Goal: Task Accomplishment & Management: Use online tool/utility

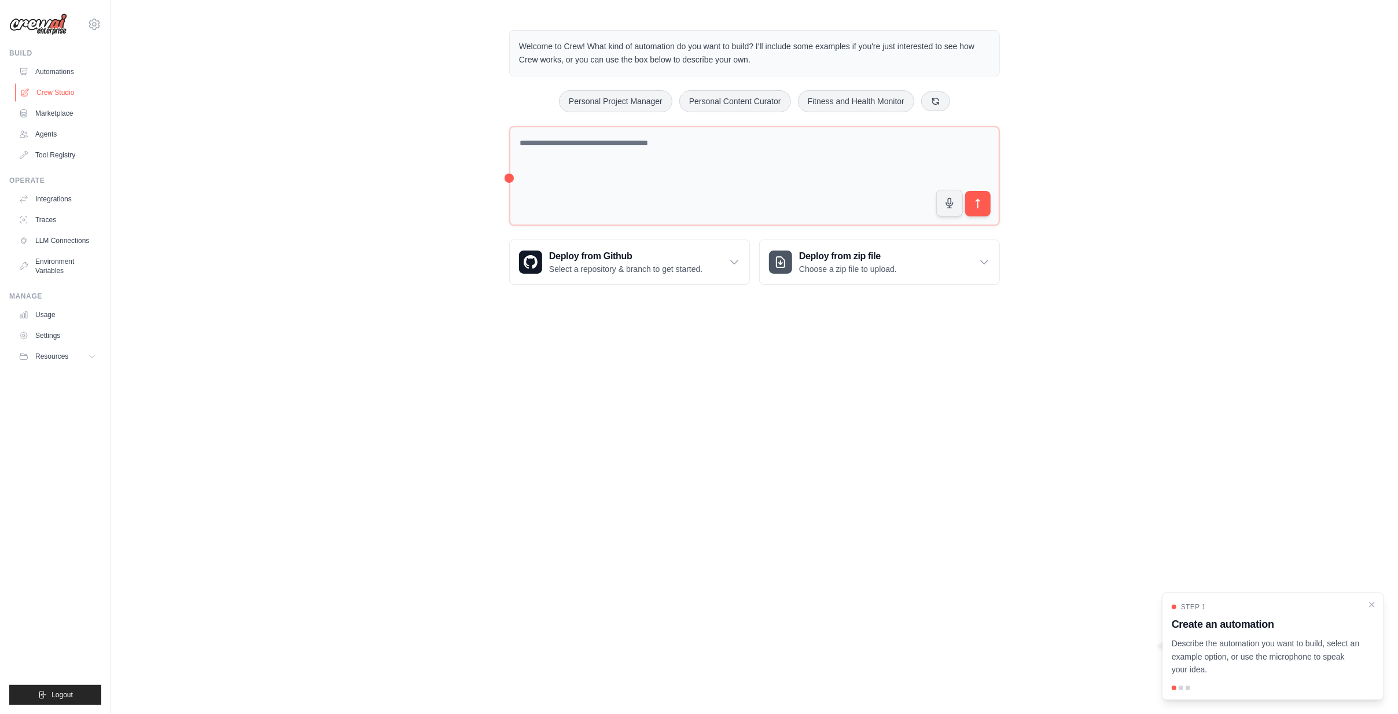
click at [48, 93] on link "Crew Studio" at bounding box center [58, 92] width 87 height 19
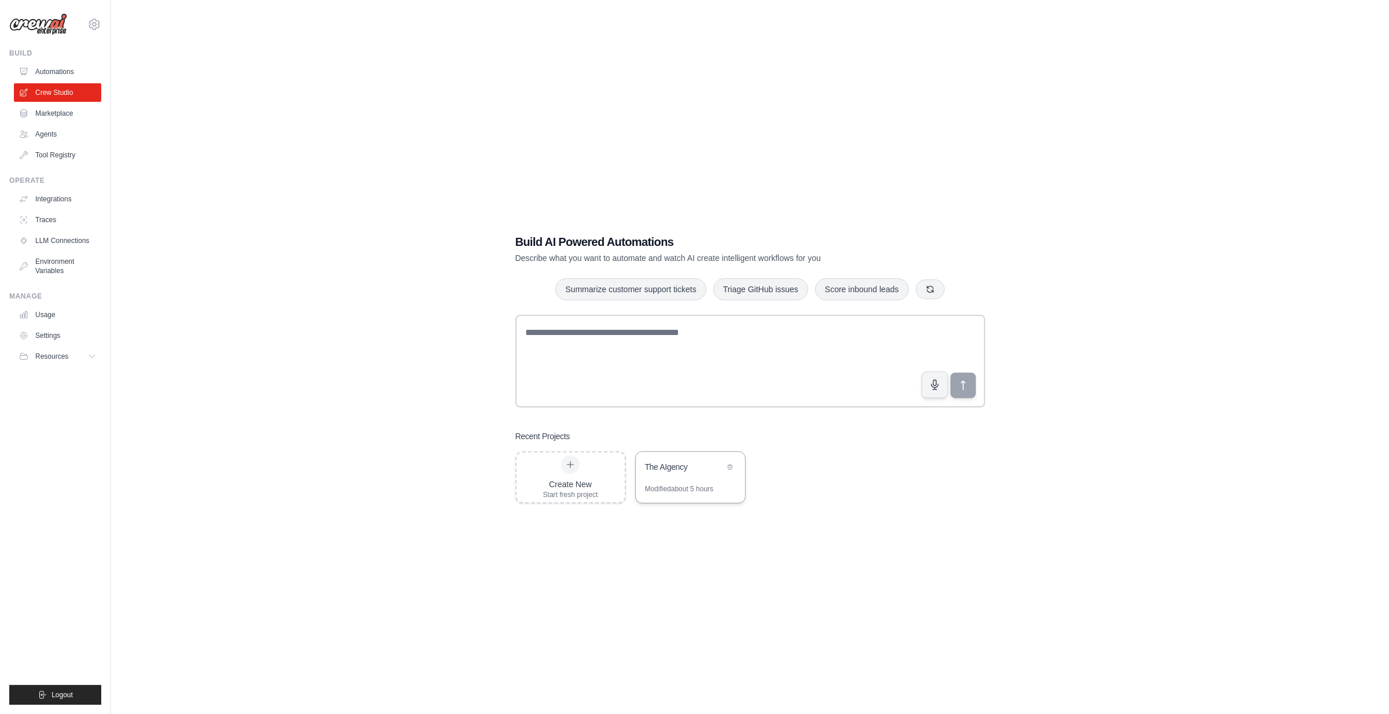
click at [669, 466] on div "The AIgency" at bounding box center [684, 467] width 79 height 12
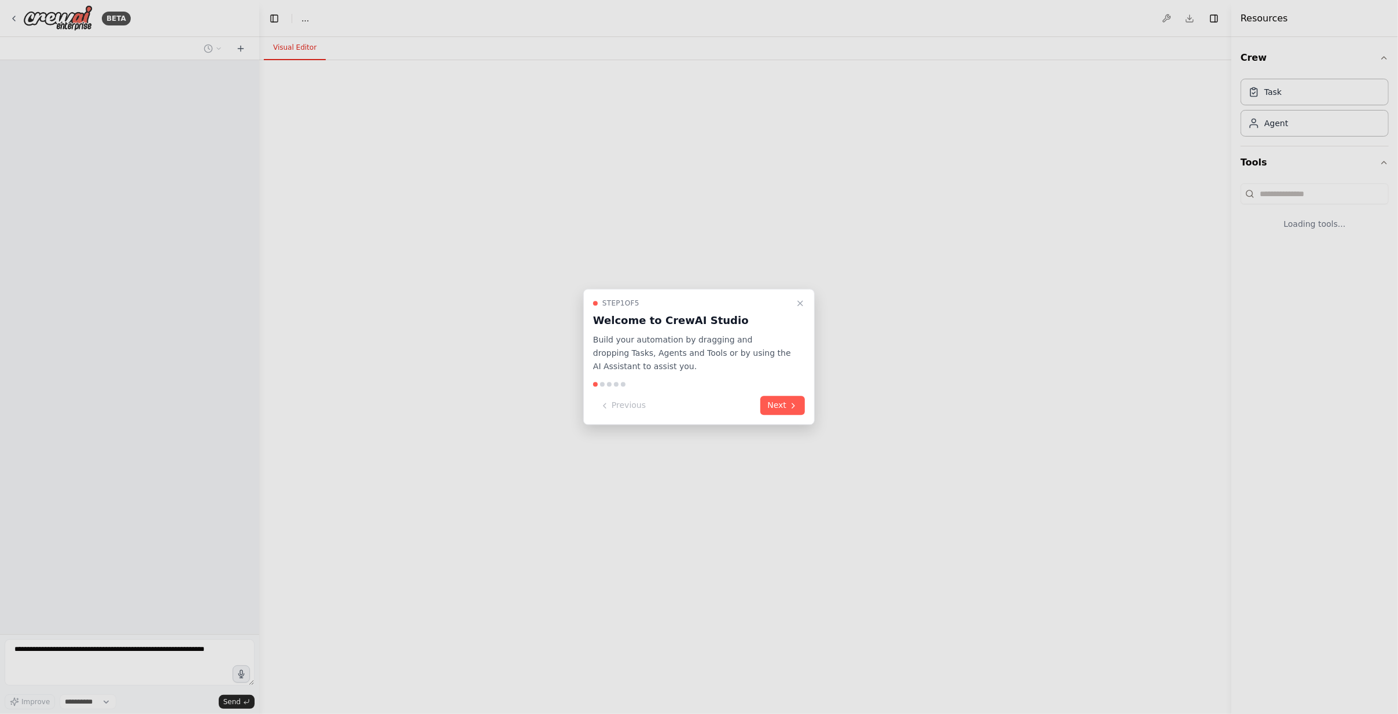
select select "****"
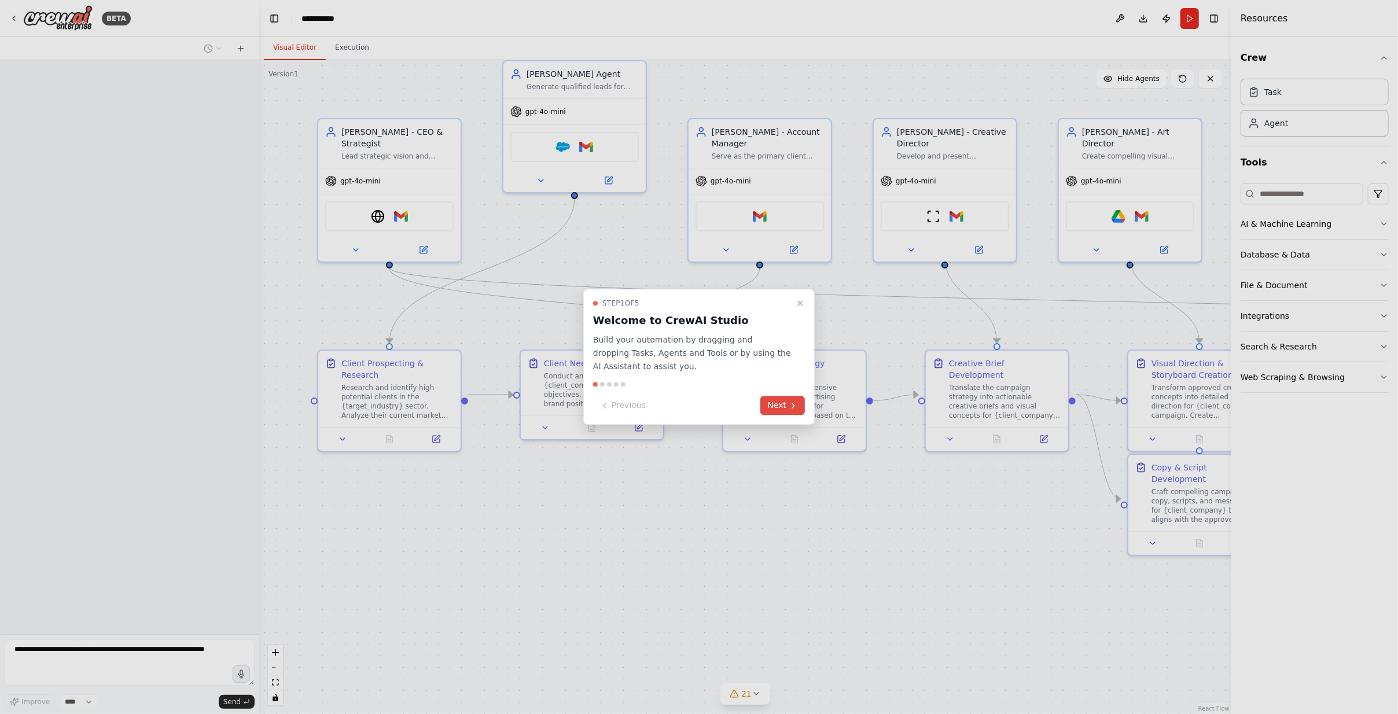
click at [772, 411] on button "Next" at bounding box center [782, 405] width 45 height 19
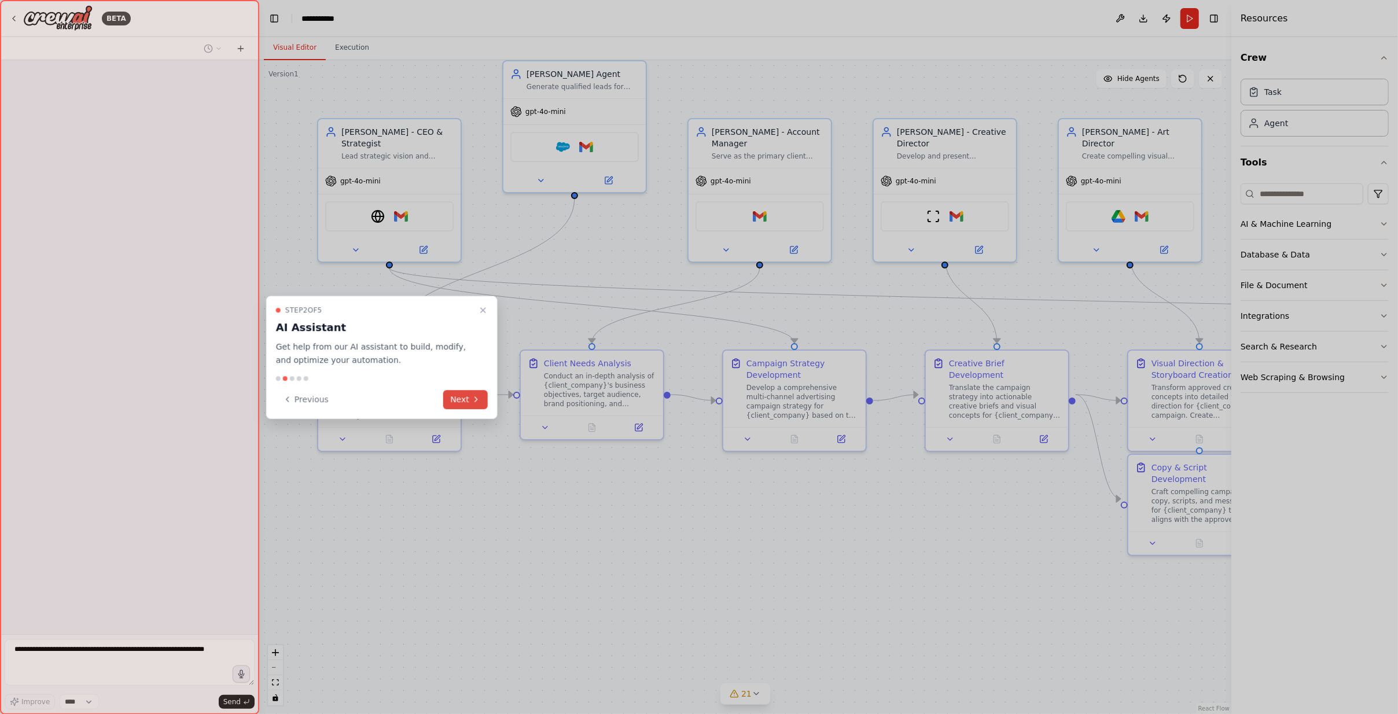
click at [479, 396] on icon at bounding box center [476, 399] width 9 height 9
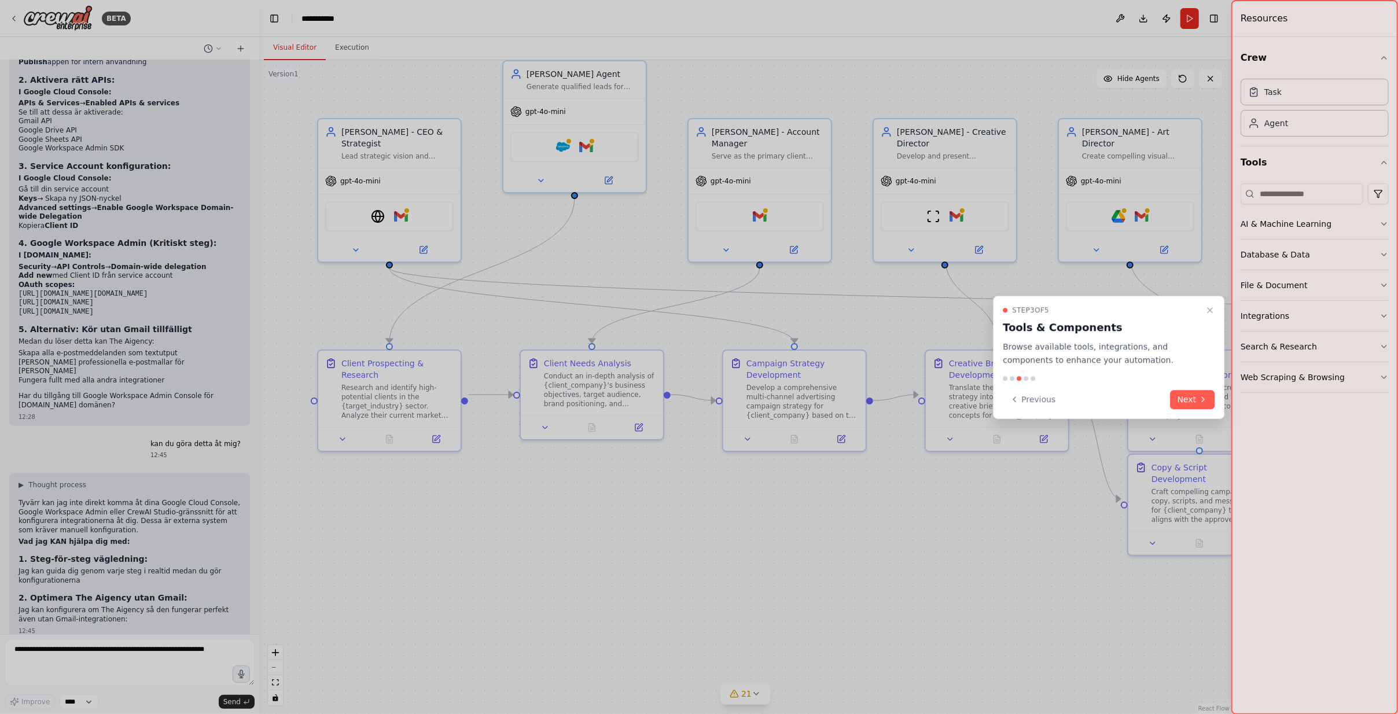
scroll to position [12734, 0]
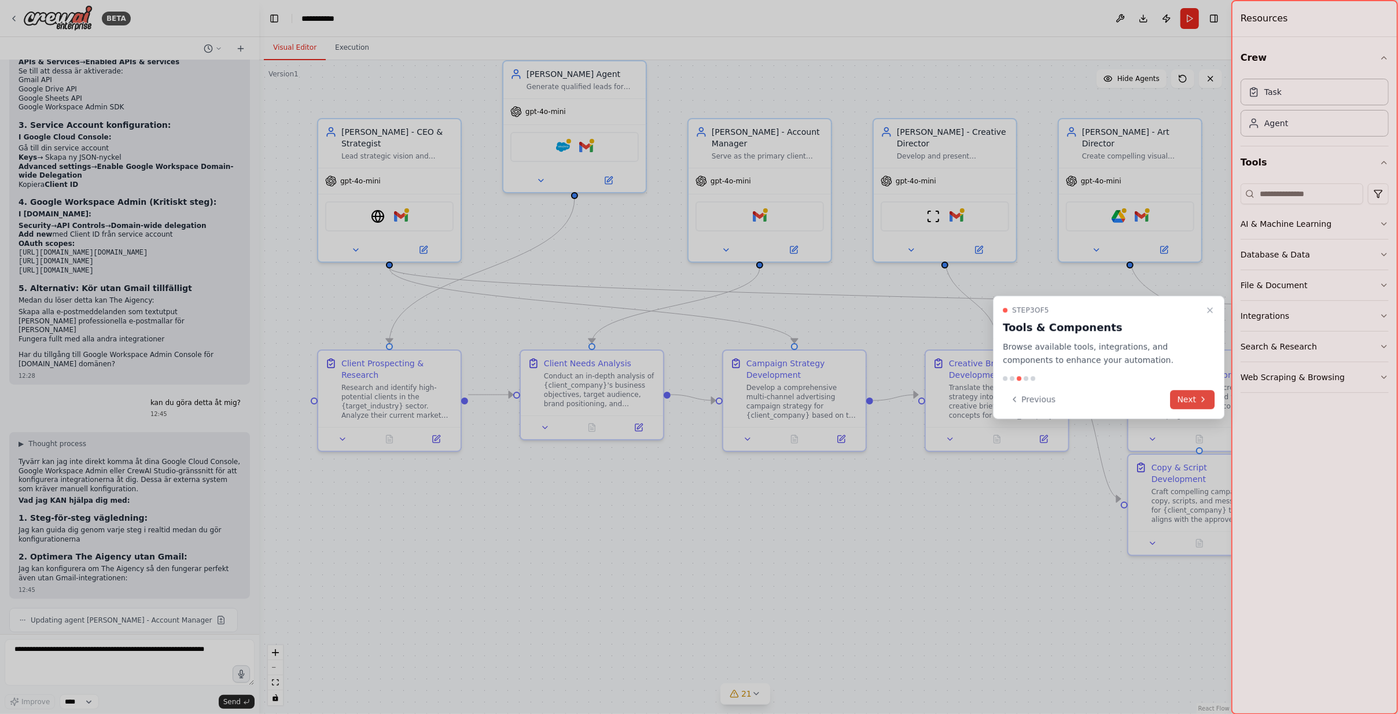
click at [1197, 395] on button "Next" at bounding box center [1192, 399] width 45 height 19
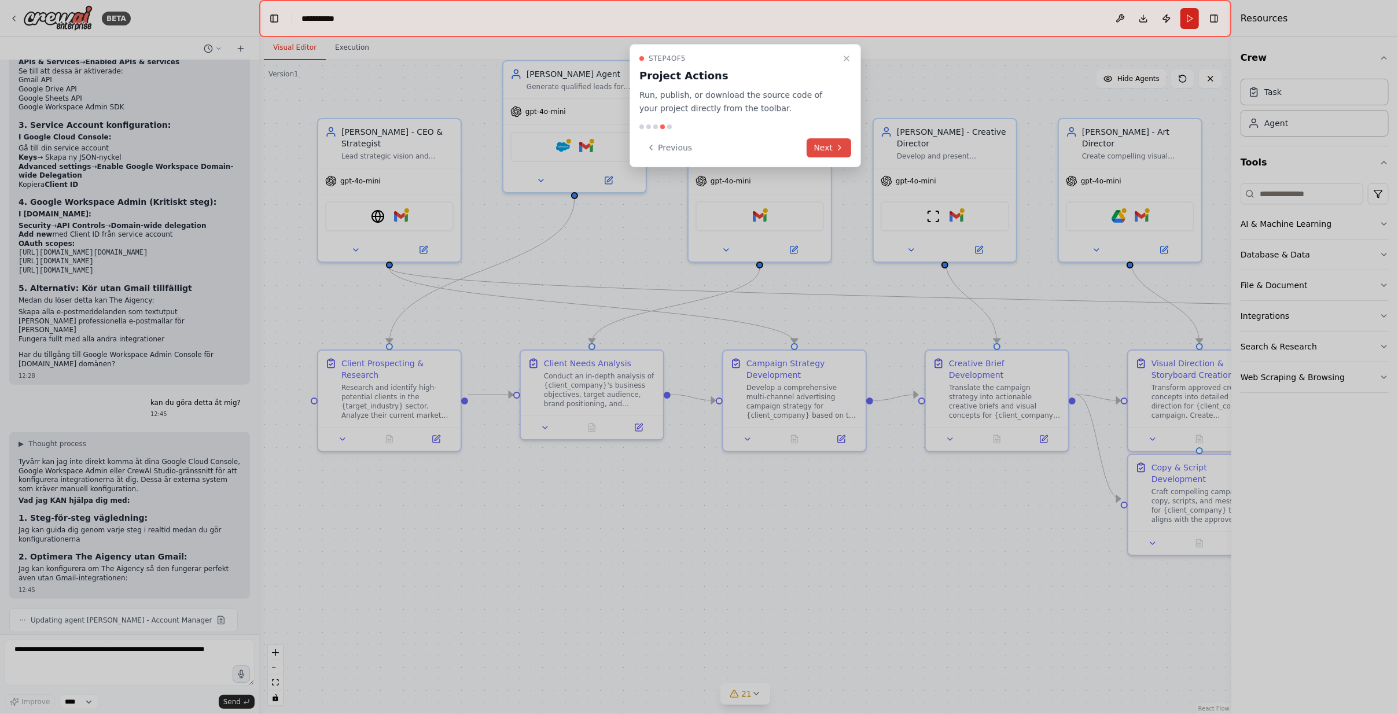
click at [833, 146] on button "Next" at bounding box center [829, 147] width 45 height 19
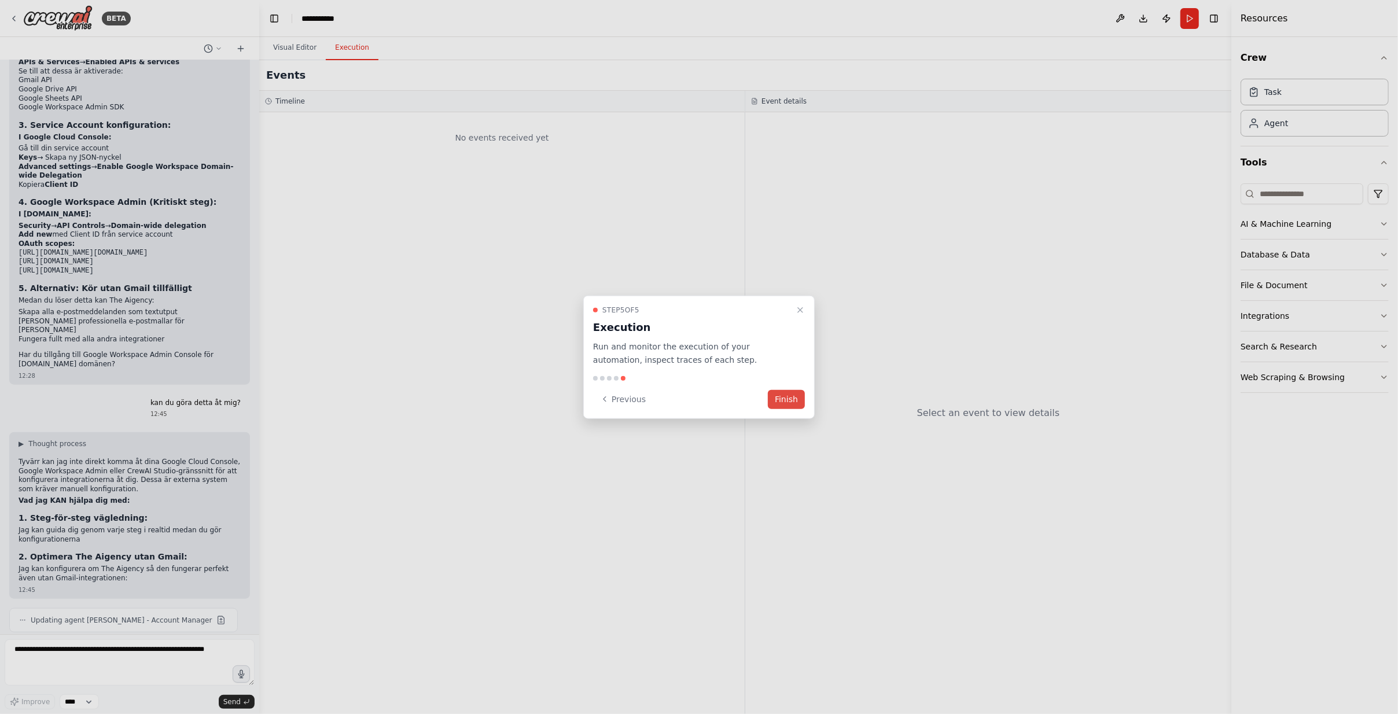
click at [787, 395] on button "Finish" at bounding box center [786, 398] width 37 height 19
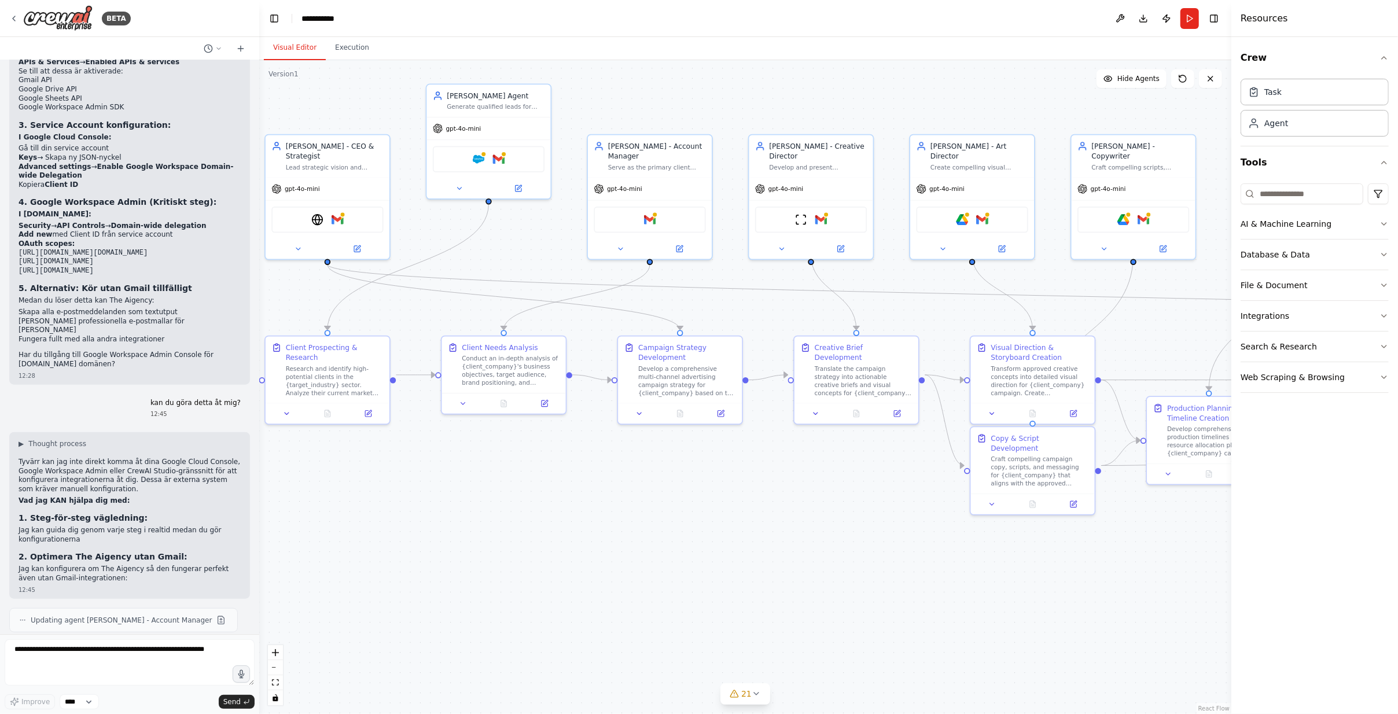
drag, startPoint x: 926, startPoint y: 506, endPoint x: 863, endPoint y: 503, distance: 63.7
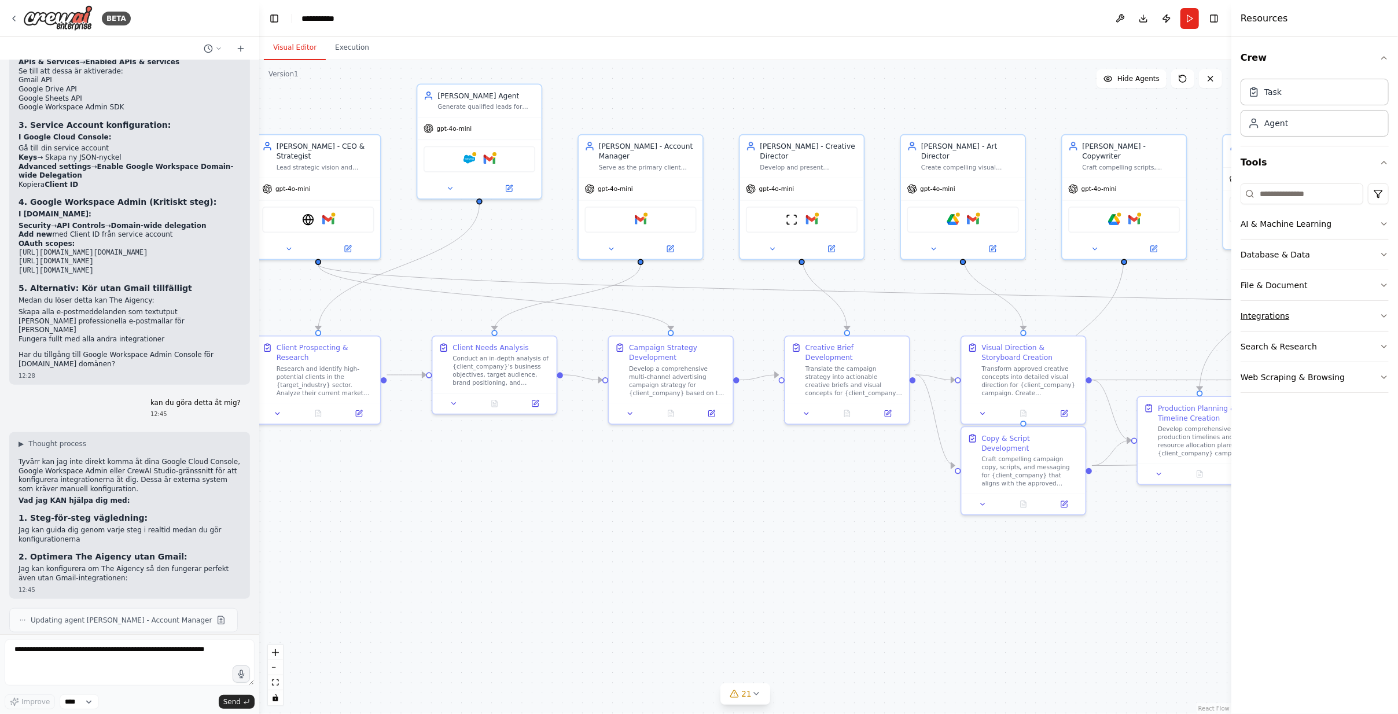
click at [1319, 316] on button "Integrations" at bounding box center [1315, 316] width 148 height 30
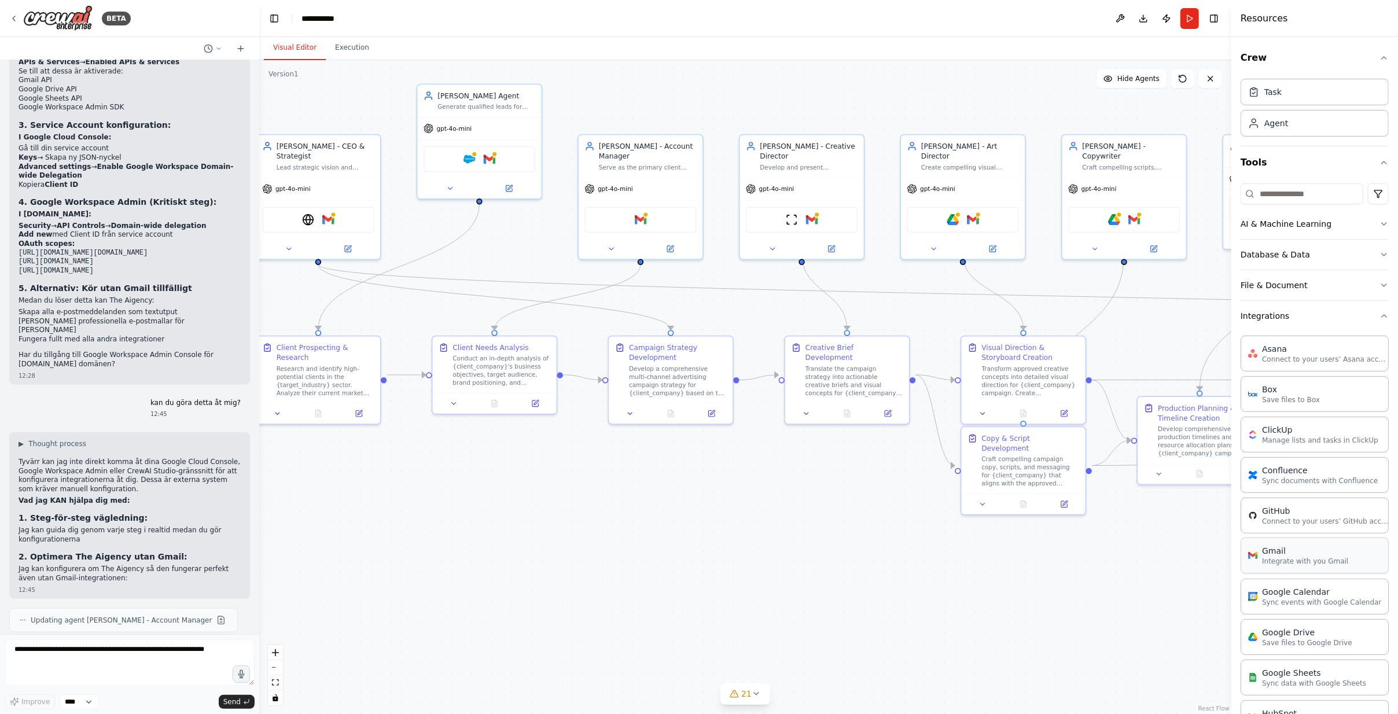
click at [1279, 557] on p "Integrate with you Gmail" at bounding box center [1305, 561] width 86 height 9
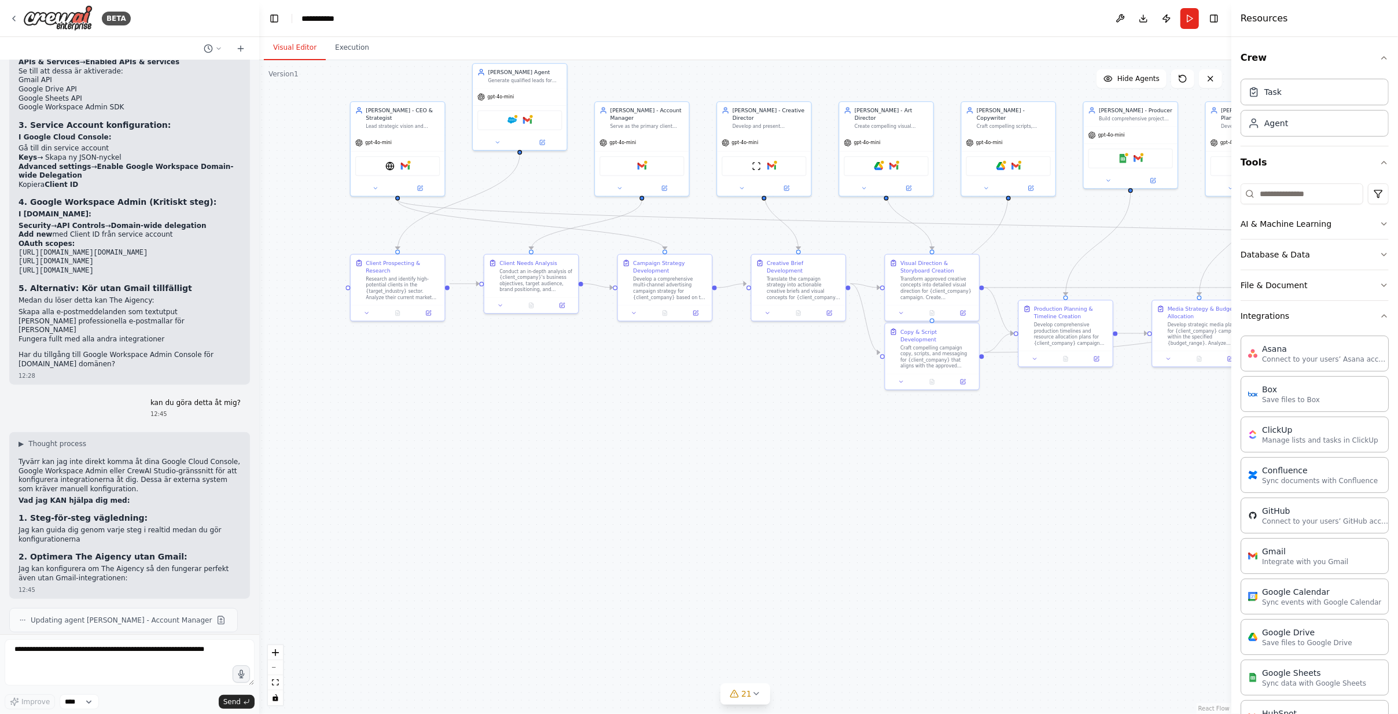
drag, startPoint x: 483, startPoint y: 459, endPoint x: 493, endPoint y: 389, distance: 71.3
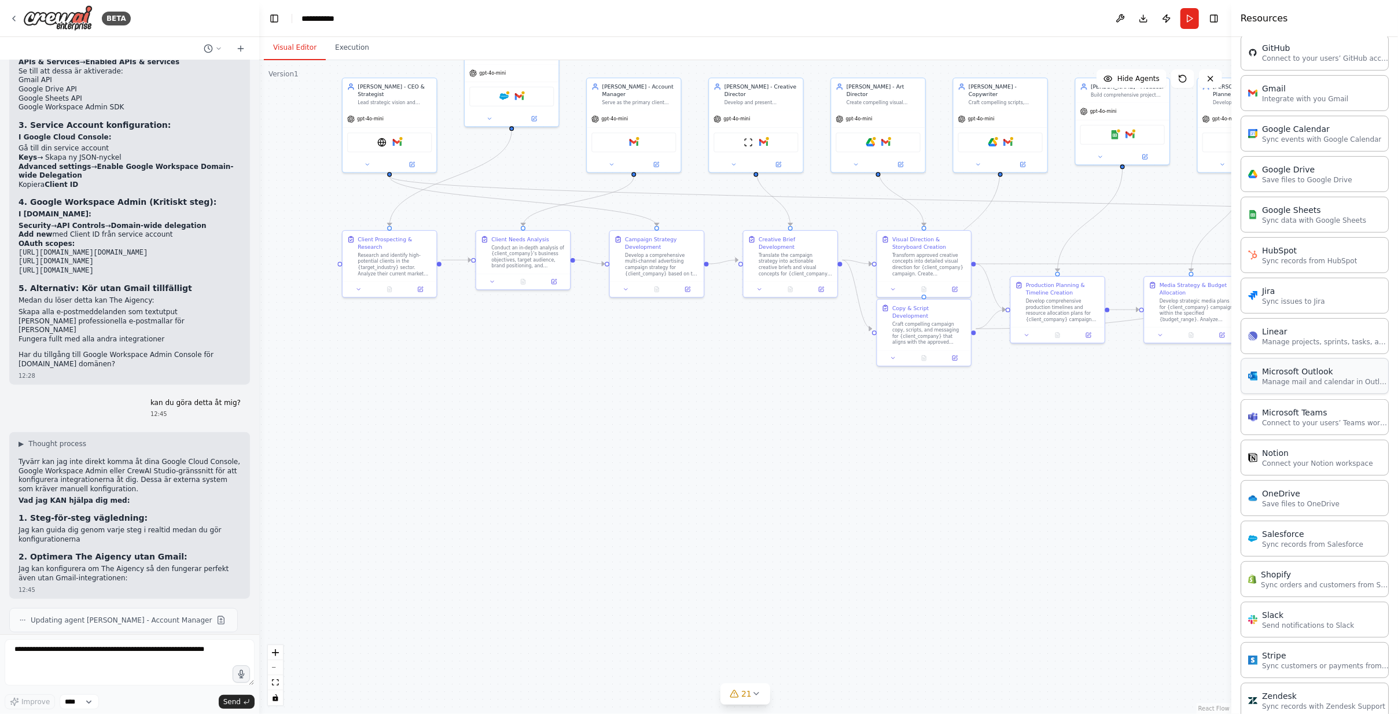
scroll to position [545, 0]
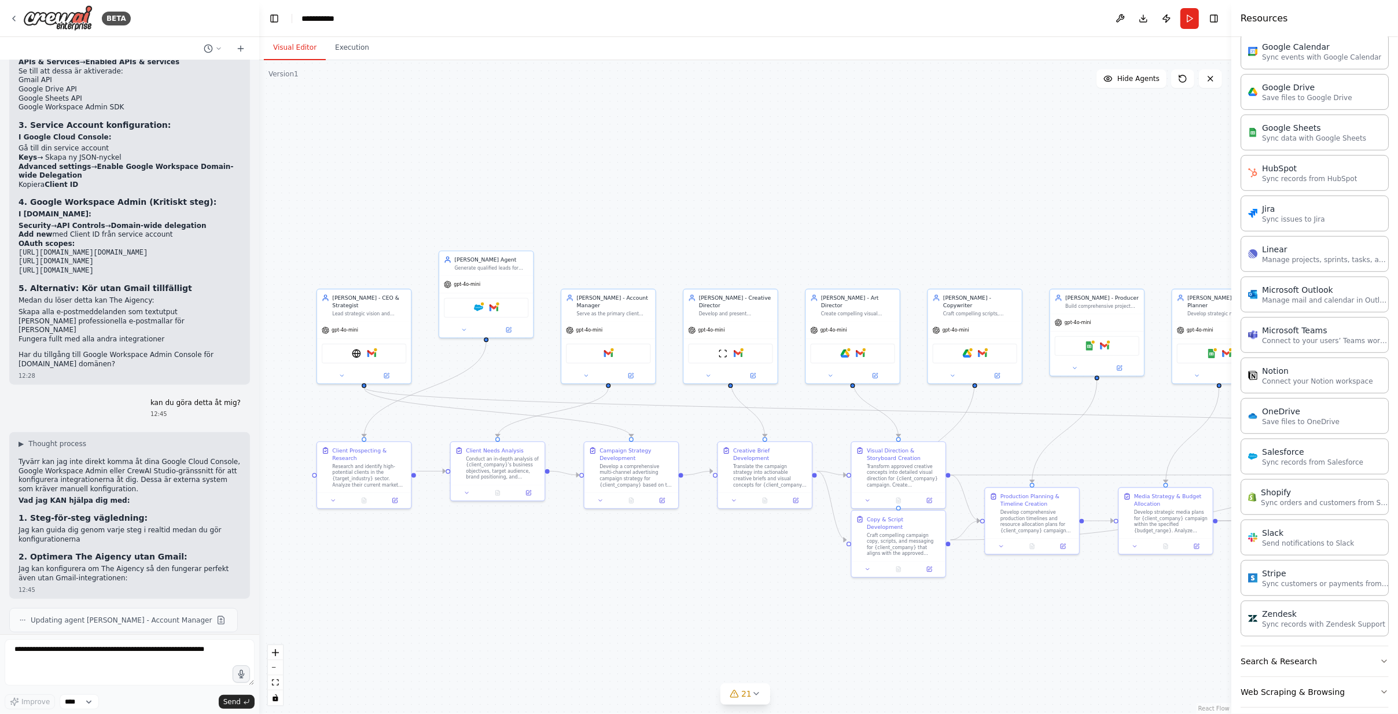
drag, startPoint x: 720, startPoint y: 359, endPoint x: 699, endPoint y: 570, distance: 212.3
click at [102, 653] on textarea at bounding box center [130, 662] width 250 height 46
type textarea "**********"
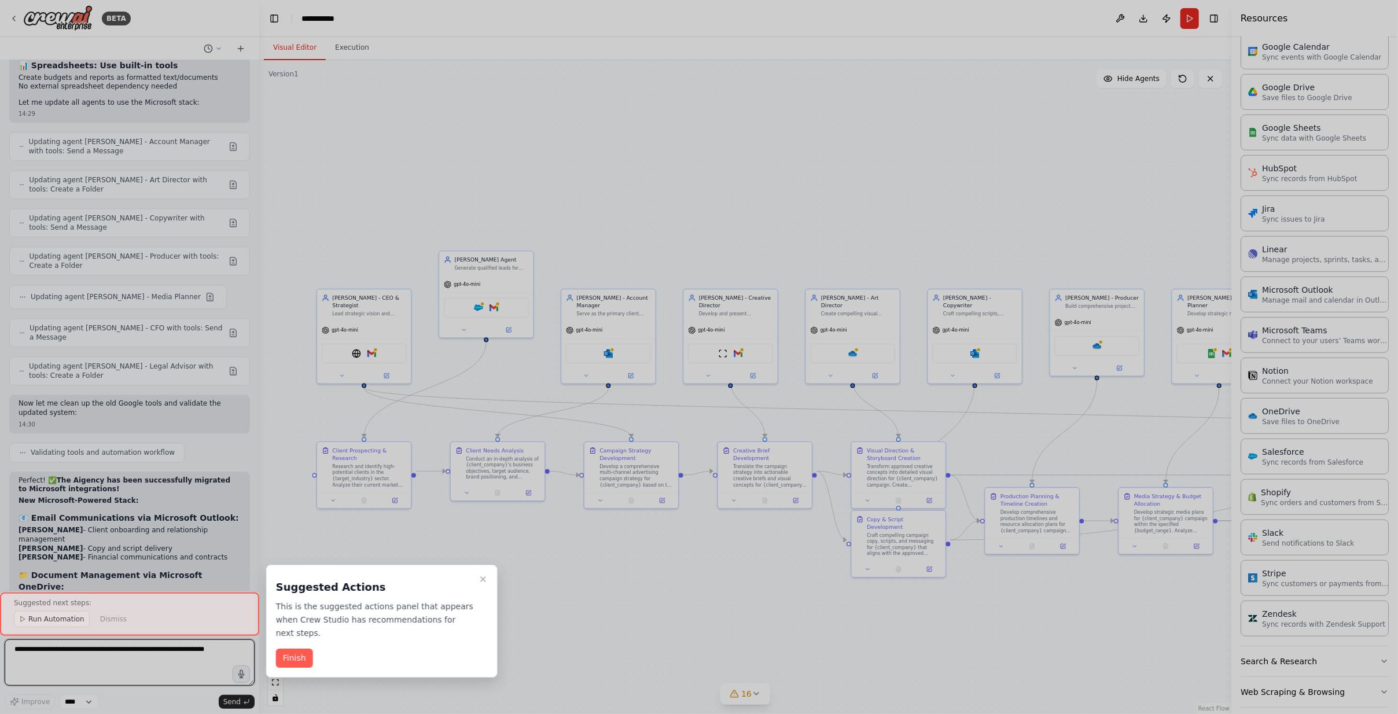
scroll to position [14394, 0]
